Goal: Task Accomplishment & Management: Manage account settings

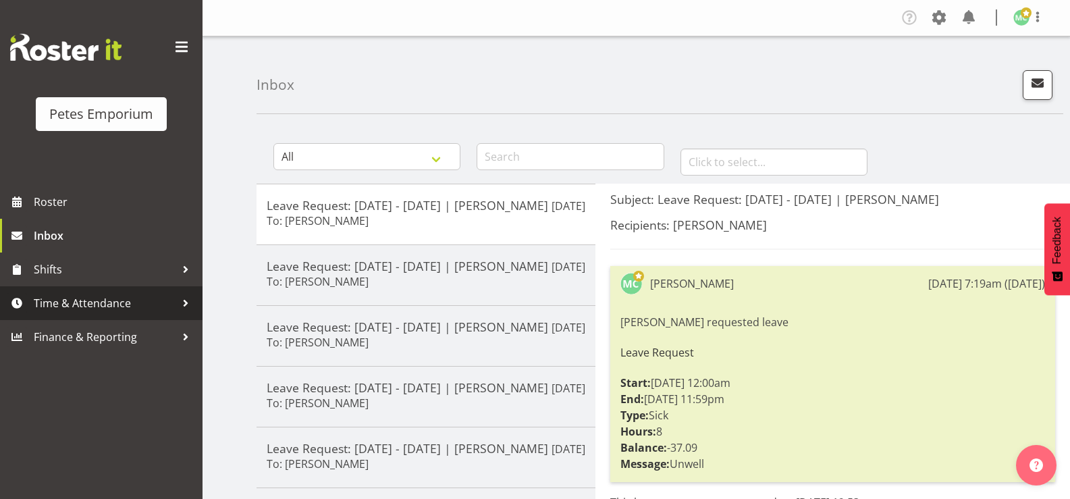
click at [67, 317] on link "Time & Attendance" at bounding box center [101, 303] width 202 height 34
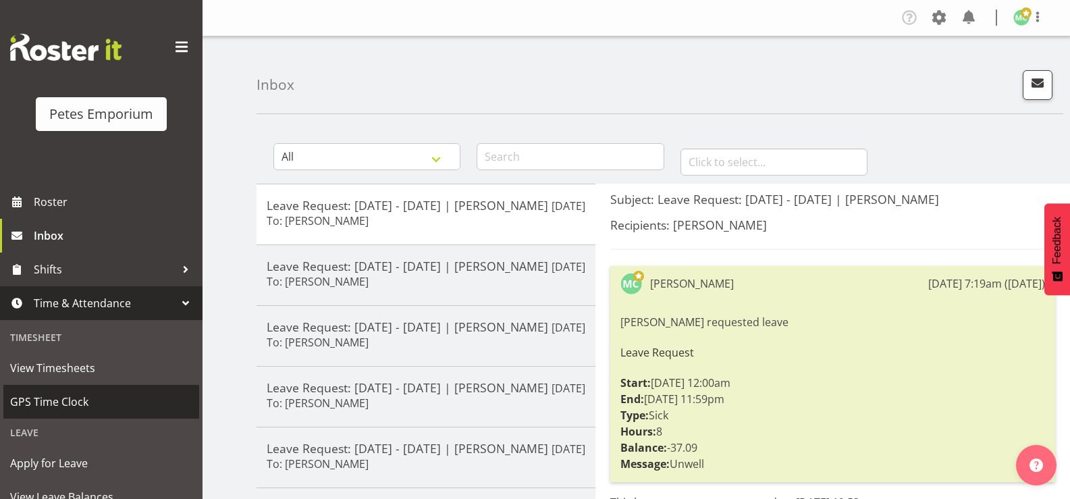
click at [121, 393] on span "GPS Time Clock" at bounding box center [101, 401] width 182 height 20
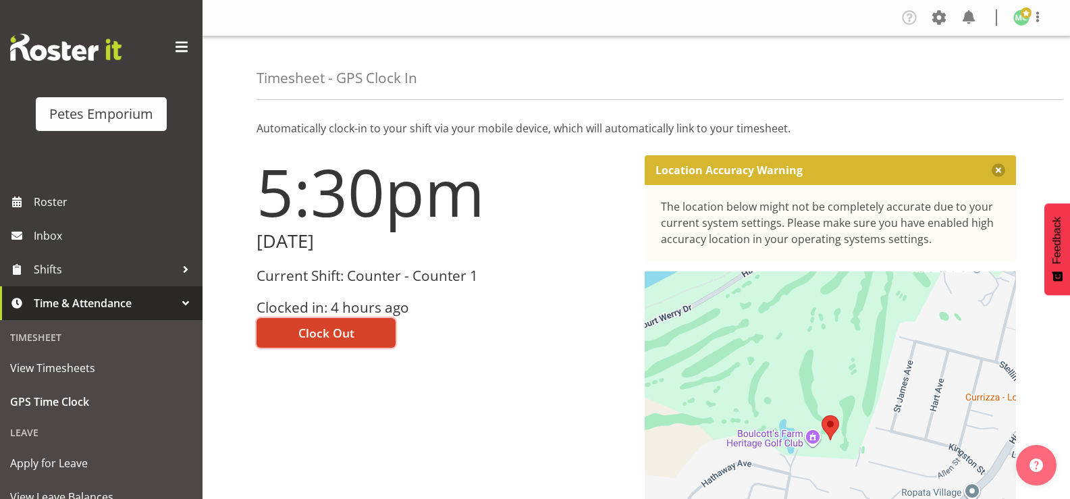
click at [381, 331] on button "Clock Out" at bounding box center [325, 333] width 139 height 30
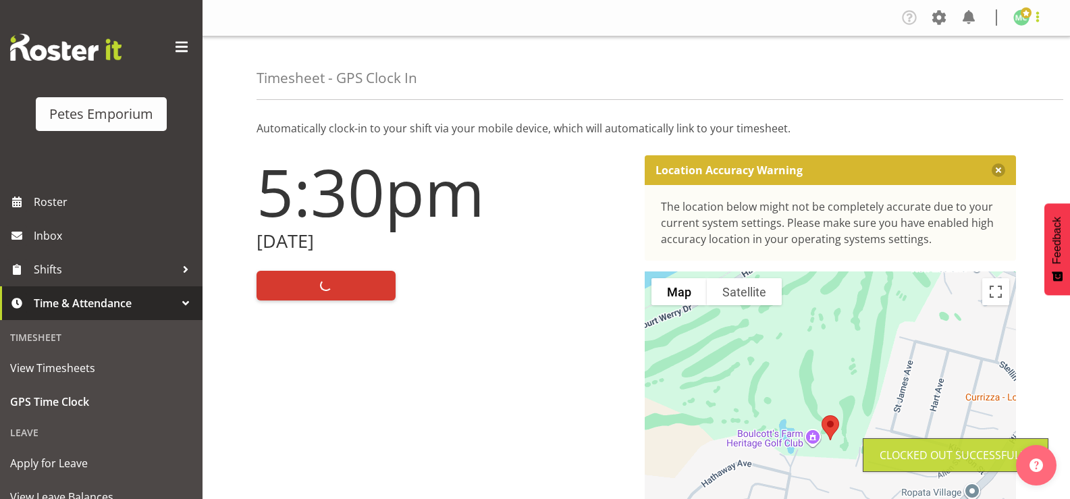
click at [1039, 16] on span at bounding box center [1037, 17] width 16 height 16
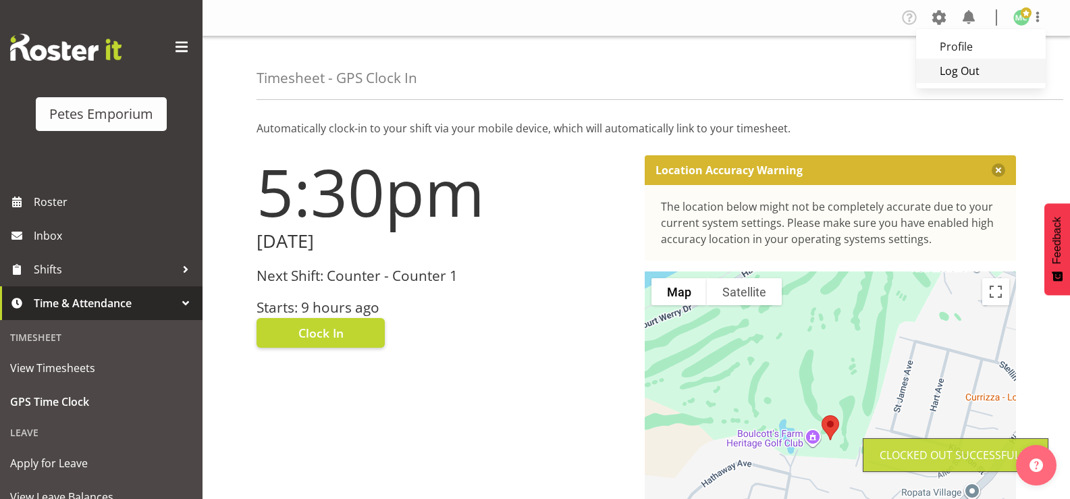
click at [1017, 70] on link "Log Out" at bounding box center [981, 71] width 130 height 24
